Goal: Task Accomplishment & Management: Use online tool/utility

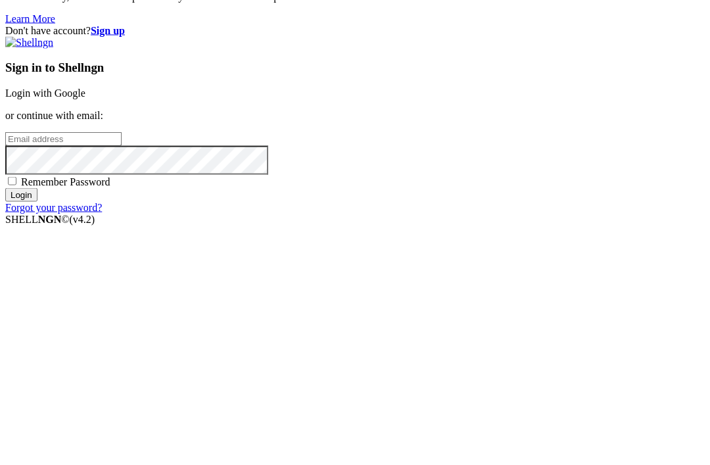
scroll to position [101, 0]
type input "sethmichealcombs@gmail.com"
click at [37, 289] on input "Login" at bounding box center [21, 296] width 32 height 14
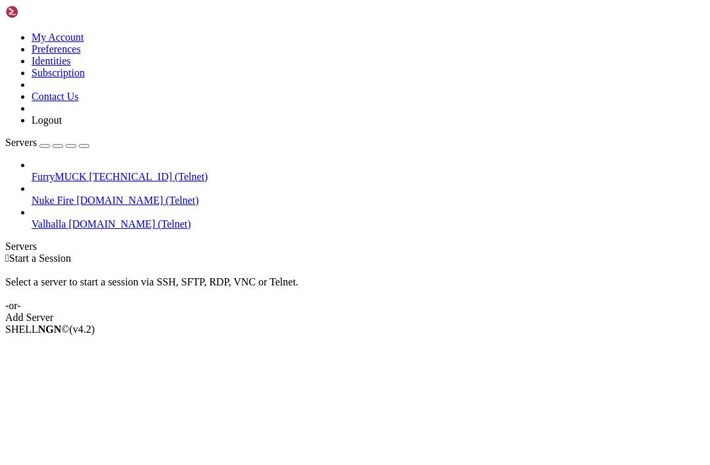
click at [87, 171] on span "FurryMUCK" at bounding box center [59, 176] width 55 height 11
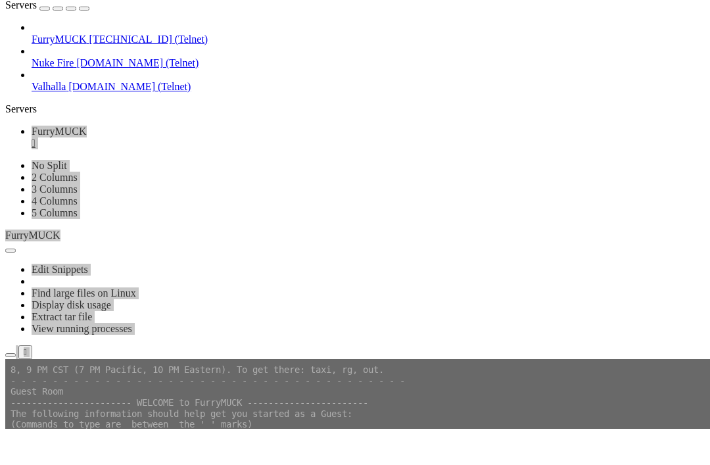
scroll to position [273, 0]
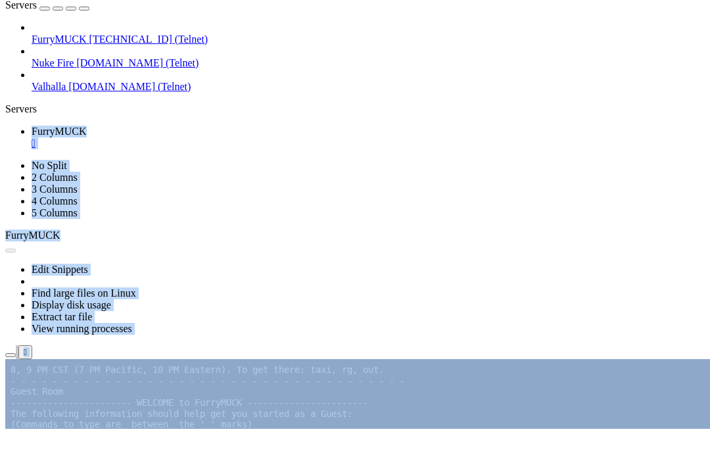
click at [58, 432] on button "Reconnect" at bounding box center [31, 439] width 53 height 14
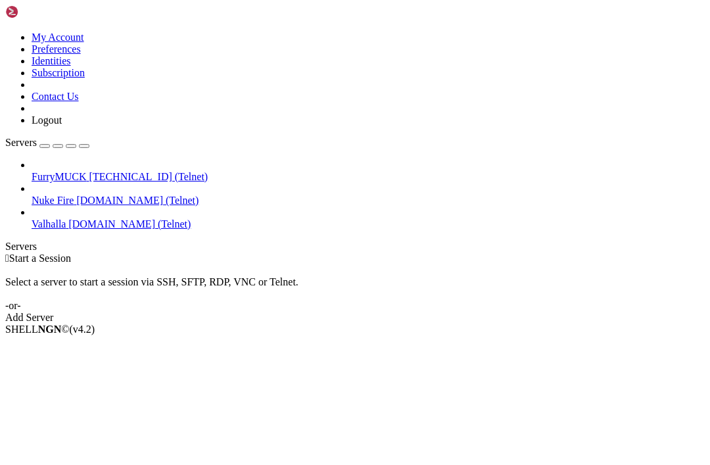
click at [493, 253] on div " Start a Session Select a server to start a session via SSH, SFTP, RDP, VNC or…" at bounding box center [355, 288] width 700 height 71
click at [34, 171] on link "FurryMUCK [TECHNICAL_ID] (Telnet)" at bounding box center [369, 177] width 674 height 12
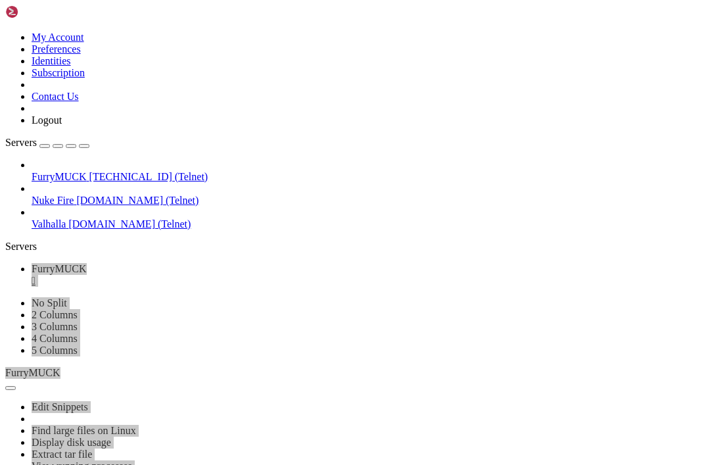
click at [111, 195] on span "[DOMAIN_NAME] (Telnet)" at bounding box center [137, 200] width 122 height 11
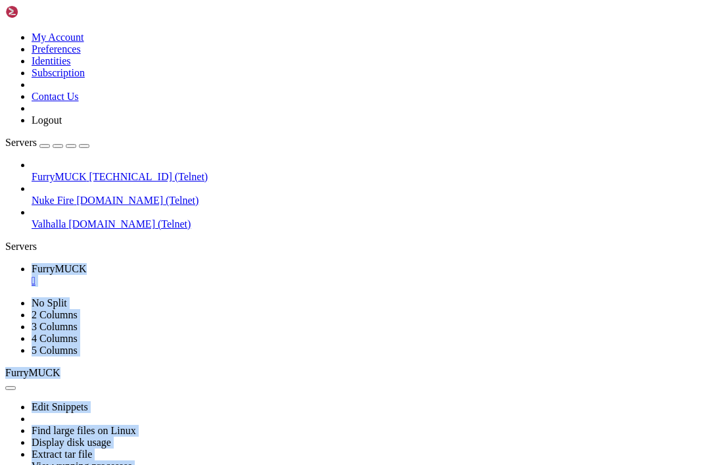
click at [111, 195] on span "[DOMAIN_NAME] (Telnet)" at bounding box center [137, 200] width 122 height 11
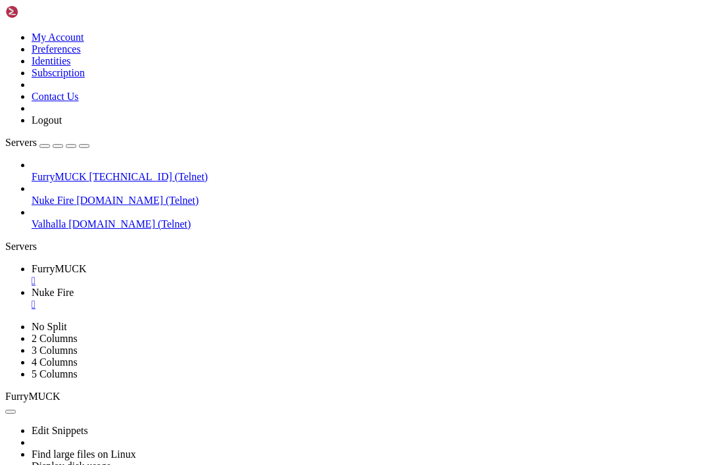
scroll to position [0, 0]
click at [248, 275] on div "" at bounding box center [369, 281] width 674 height 12
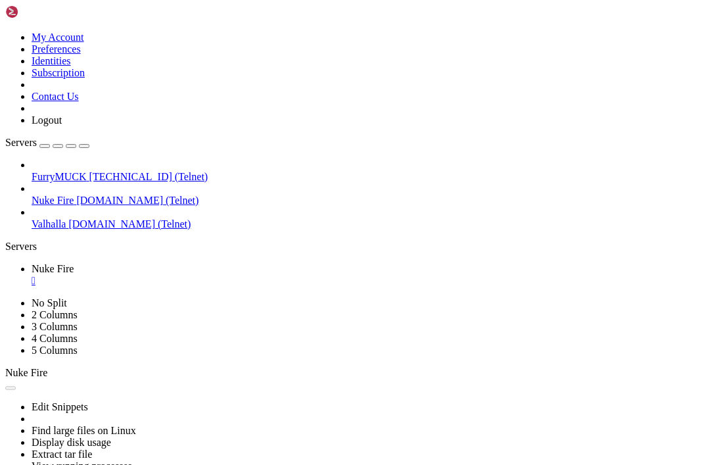
click at [87, 171] on span "FurryMUCK" at bounding box center [59, 176] width 55 height 11
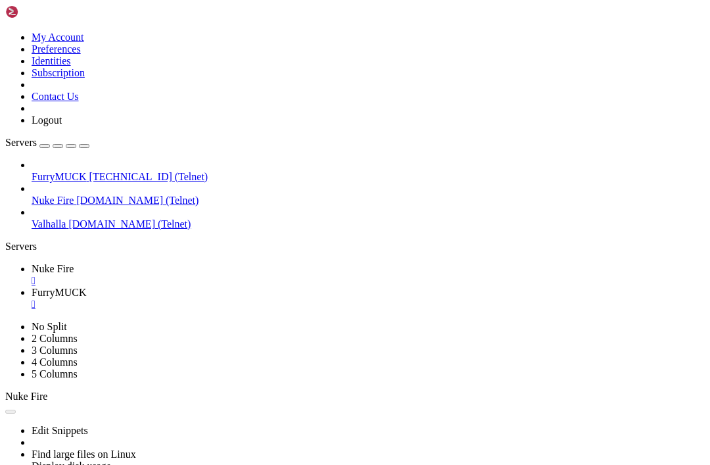
click at [235, 275] on div "" at bounding box center [369, 281] width 674 height 12
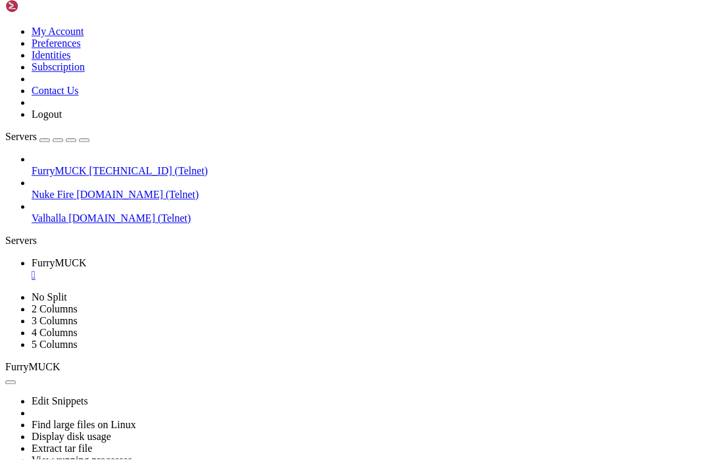
scroll to position [1414, 0]
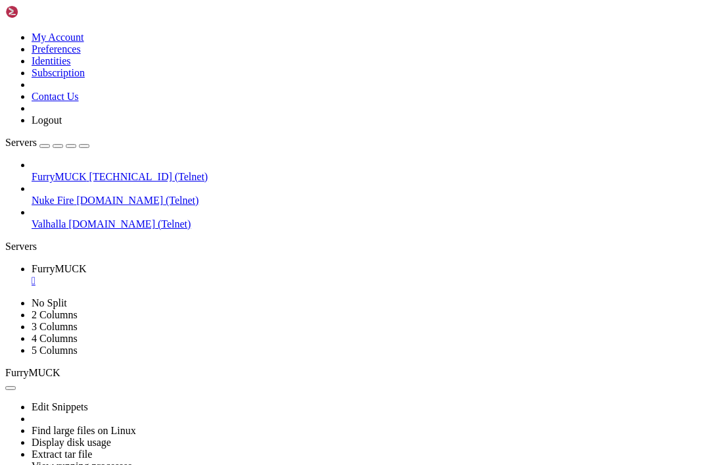
click at [245, 275] on div "" at bounding box center [369, 281] width 674 height 12
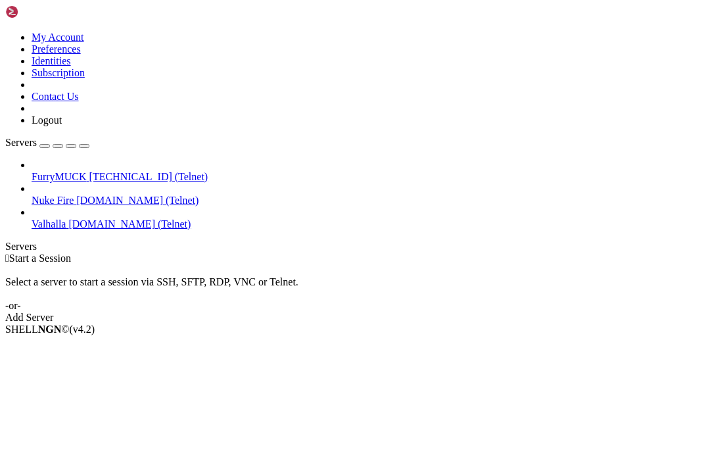
click at [74, 195] on span "Nuke Fire" at bounding box center [53, 200] width 42 height 11
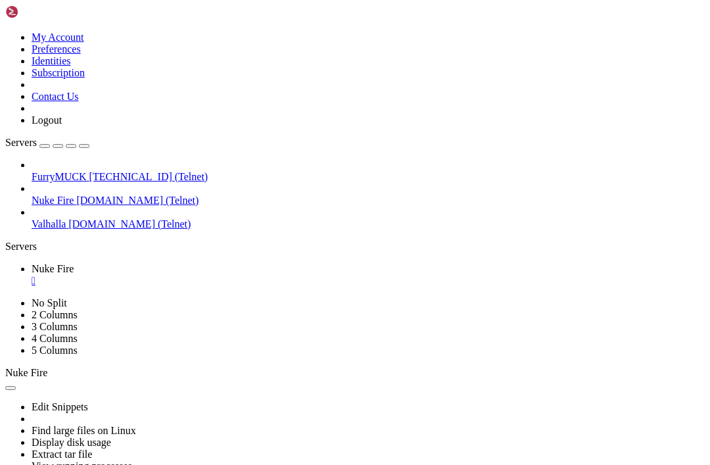
scroll to position [2744, 0]
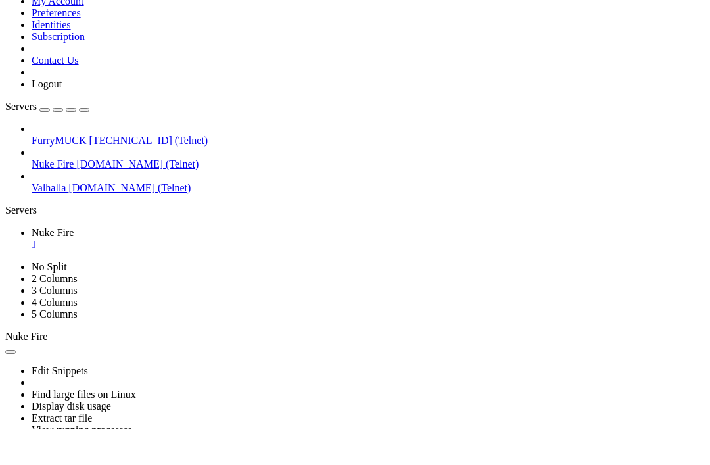
scroll to position [25219, 0]
